Goal: Information Seeking & Learning: Learn about a topic

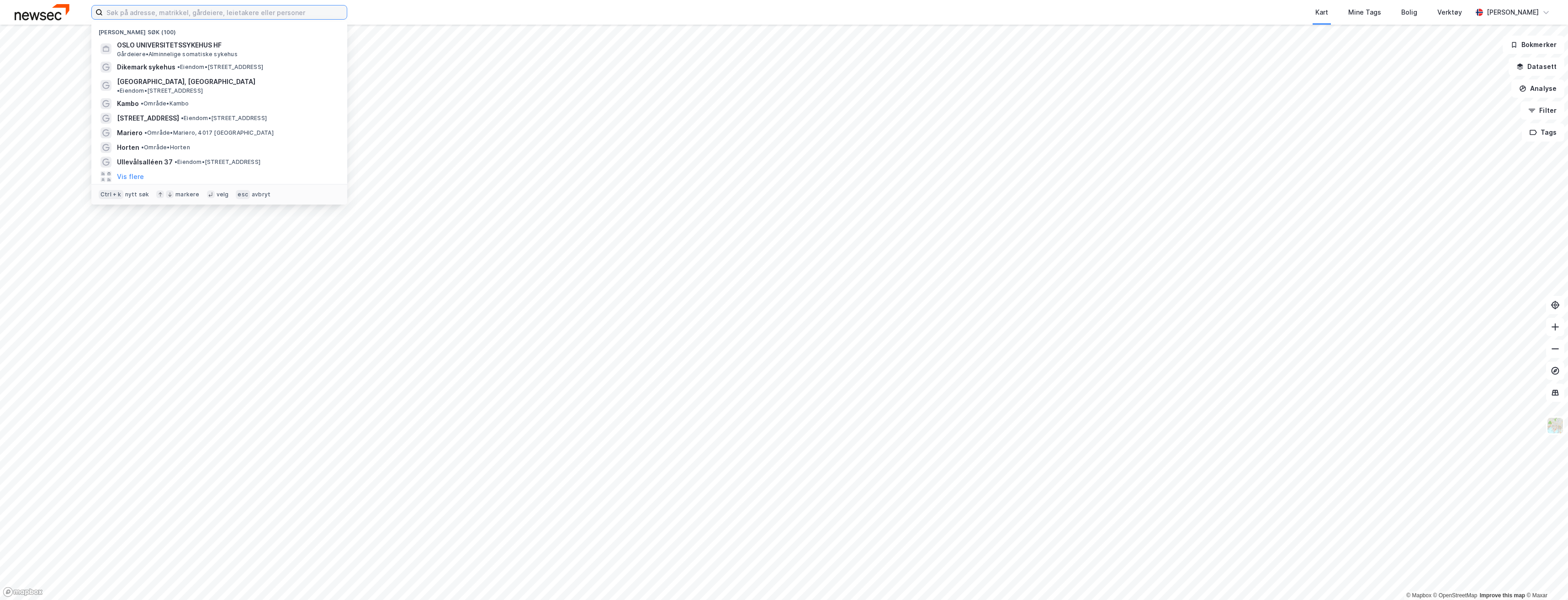
click at [241, 15] on input at bounding box center [224, 12] width 244 height 14
paste input "Ramdalveien 2"
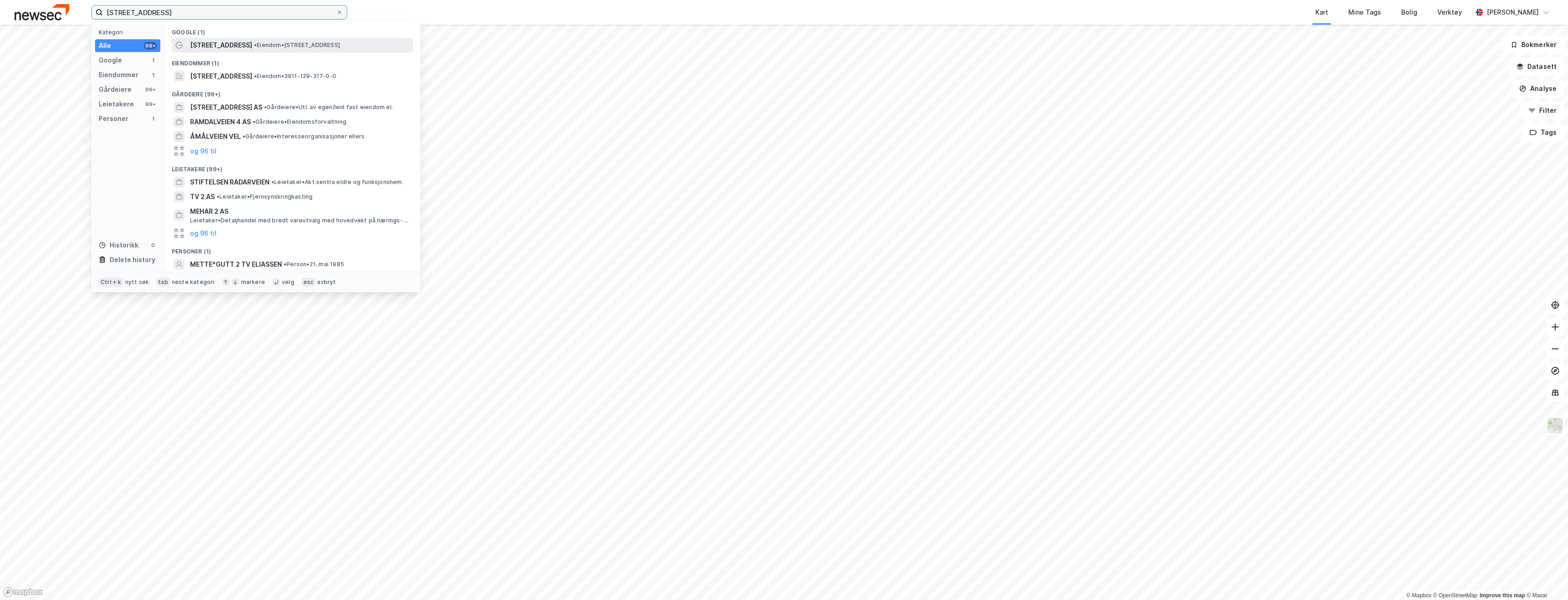
type input "Ramdalveien 2"
click at [282, 46] on span "• Eiendom • Ramdalveien 2, 3128 Nøtterøy" at bounding box center [296, 45] width 86 height 7
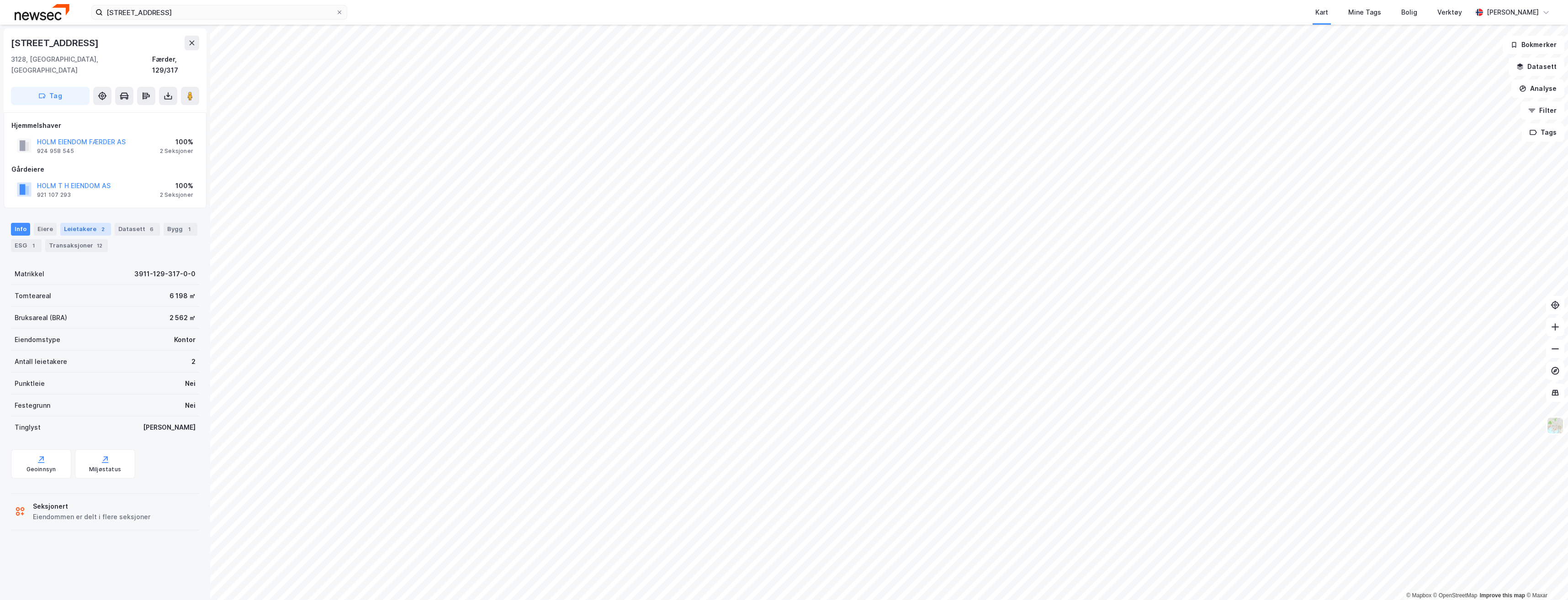
click at [79, 223] on div "Leietakere 2" at bounding box center [86, 229] width 51 height 13
